Goal: Task Accomplishment & Management: Manage account settings

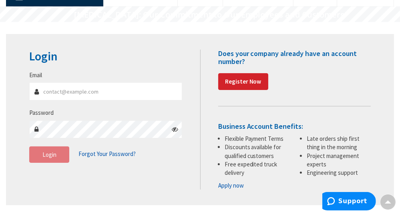
type input "[PERSON_NAME][EMAIL_ADDRESS][DOMAIN_NAME]"
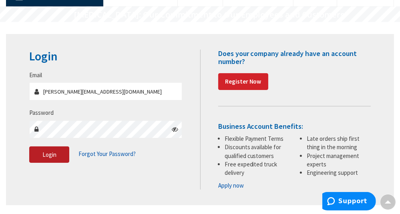
click at [50, 158] on span "Login" at bounding box center [49, 155] width 14 height 8
